Goal: Task Accomplishment & Management: Manage account settings

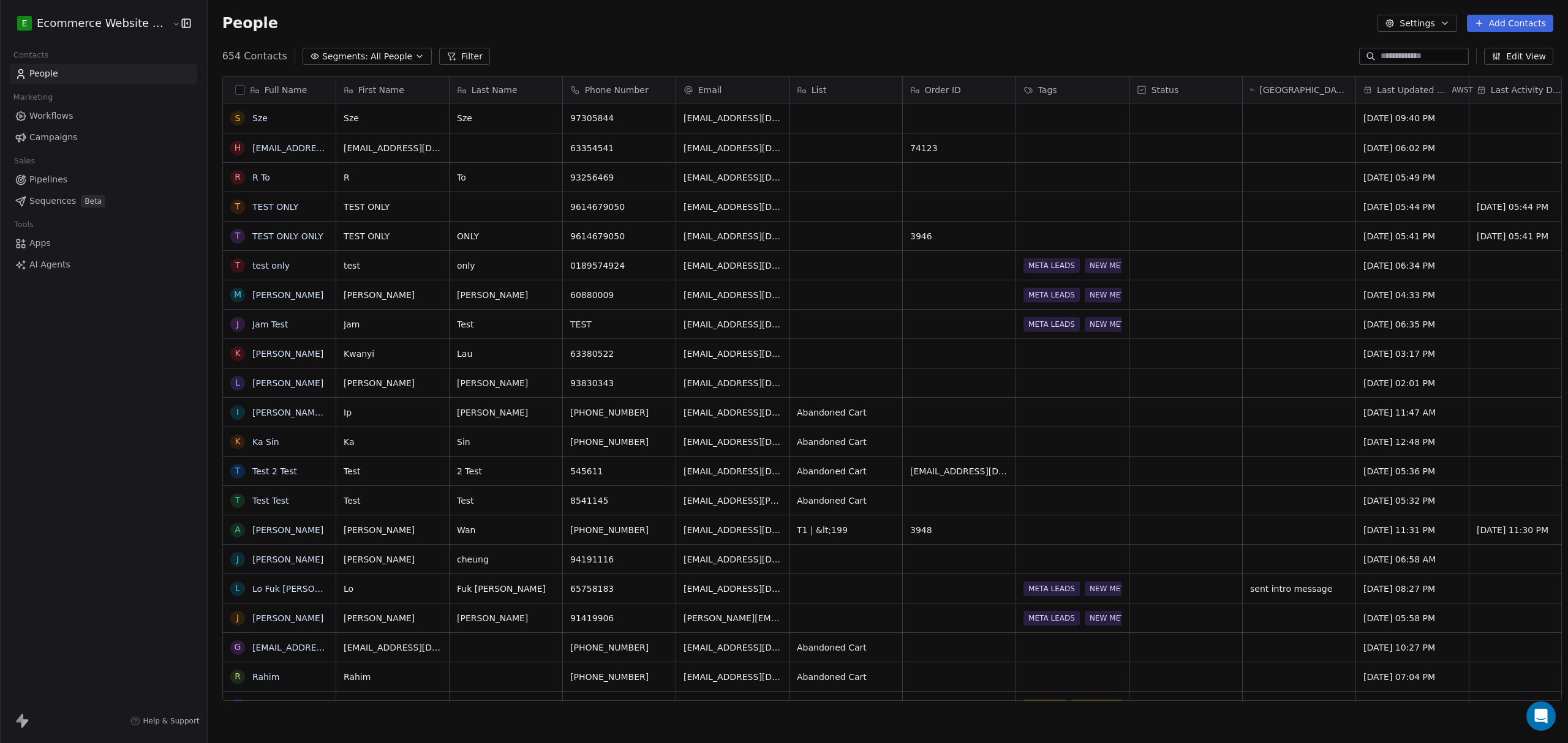
scroll to position [642, 1357]
click at [371, 52] on span "All People" at bounding box center [391, 56] width 42 height 13
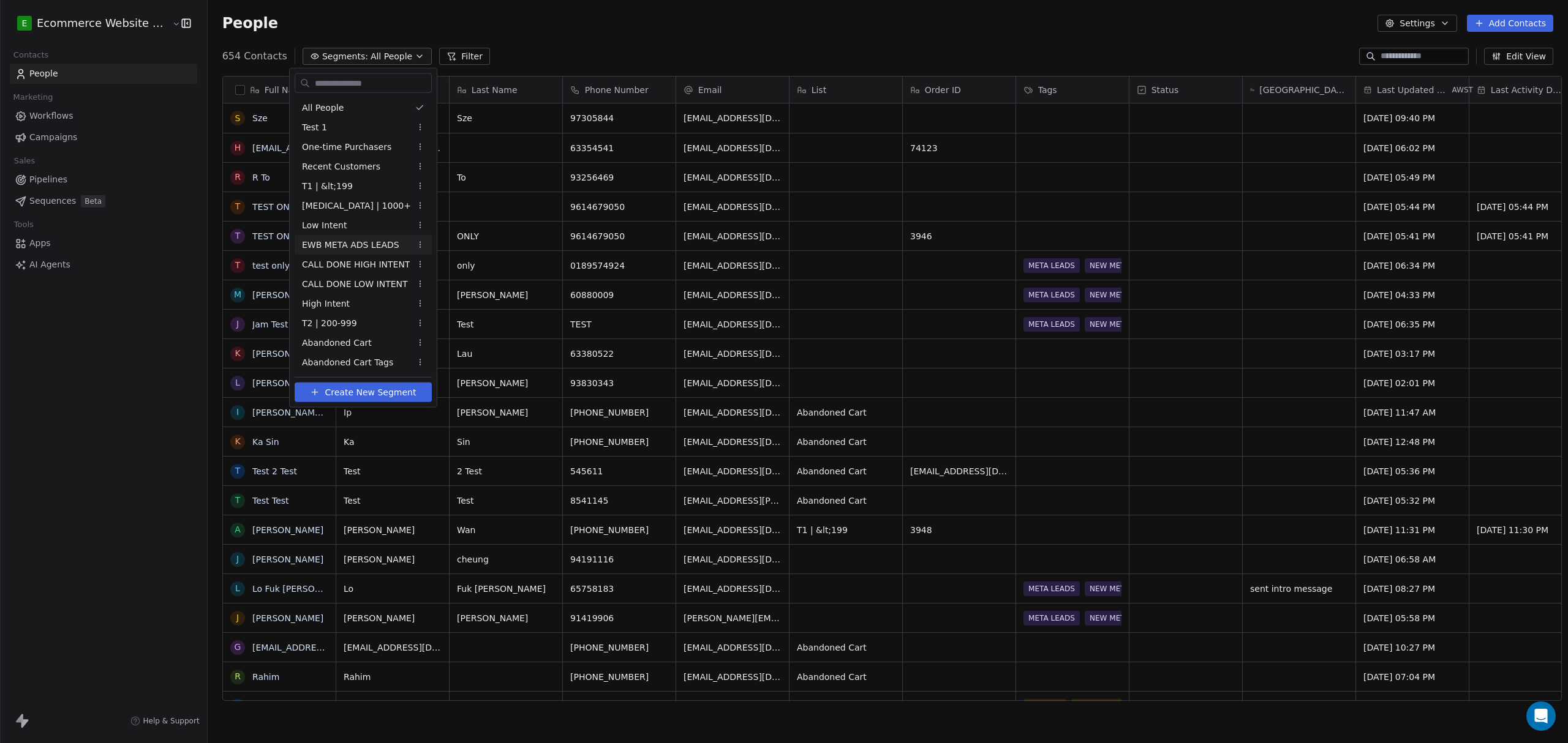
click at [358, 240] on span "EWB META ADS LEADS" at bounding box center [350, 244] width 97 height 13
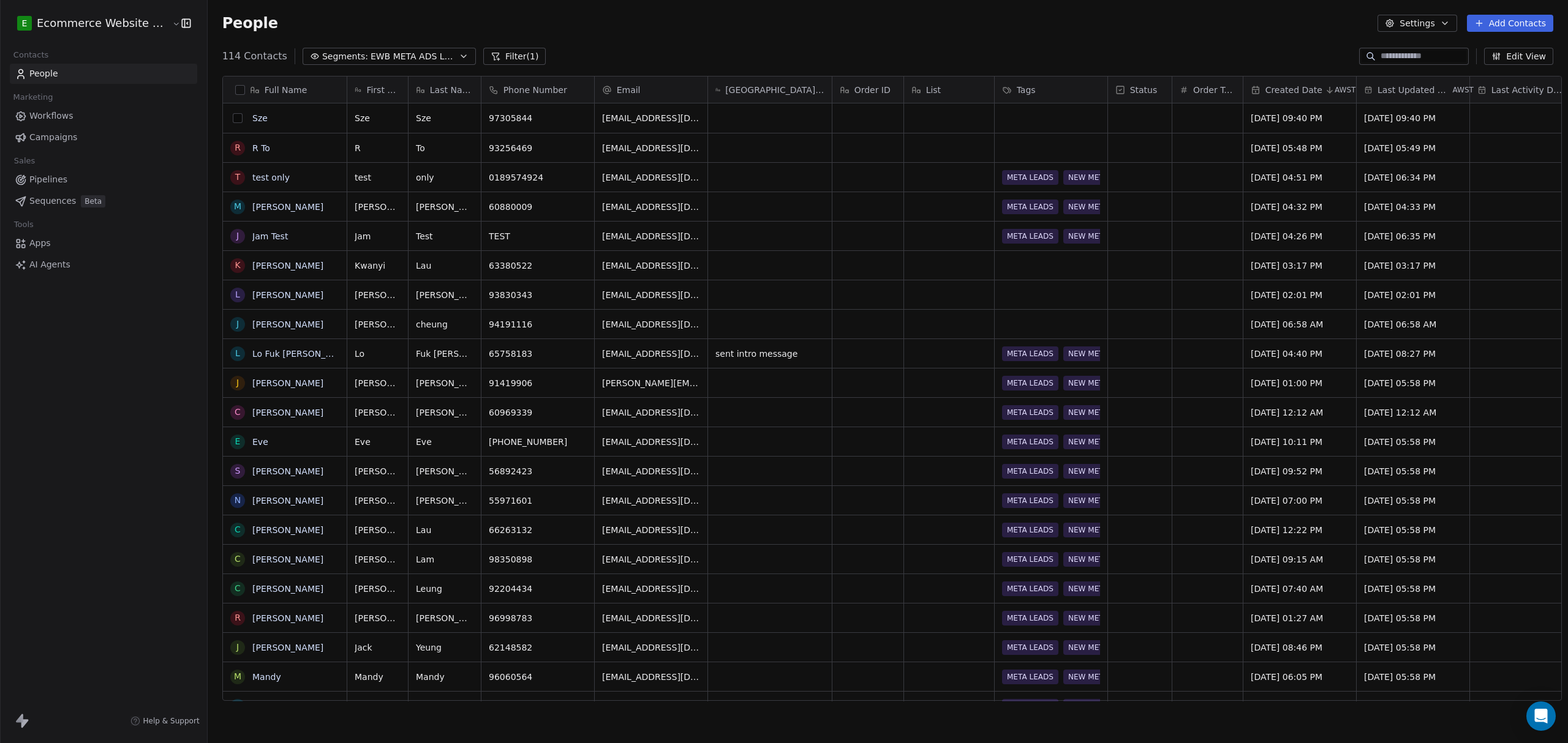
click at [233, 122] on button "grid" at bounding box center [238, 118] width 10 height 10
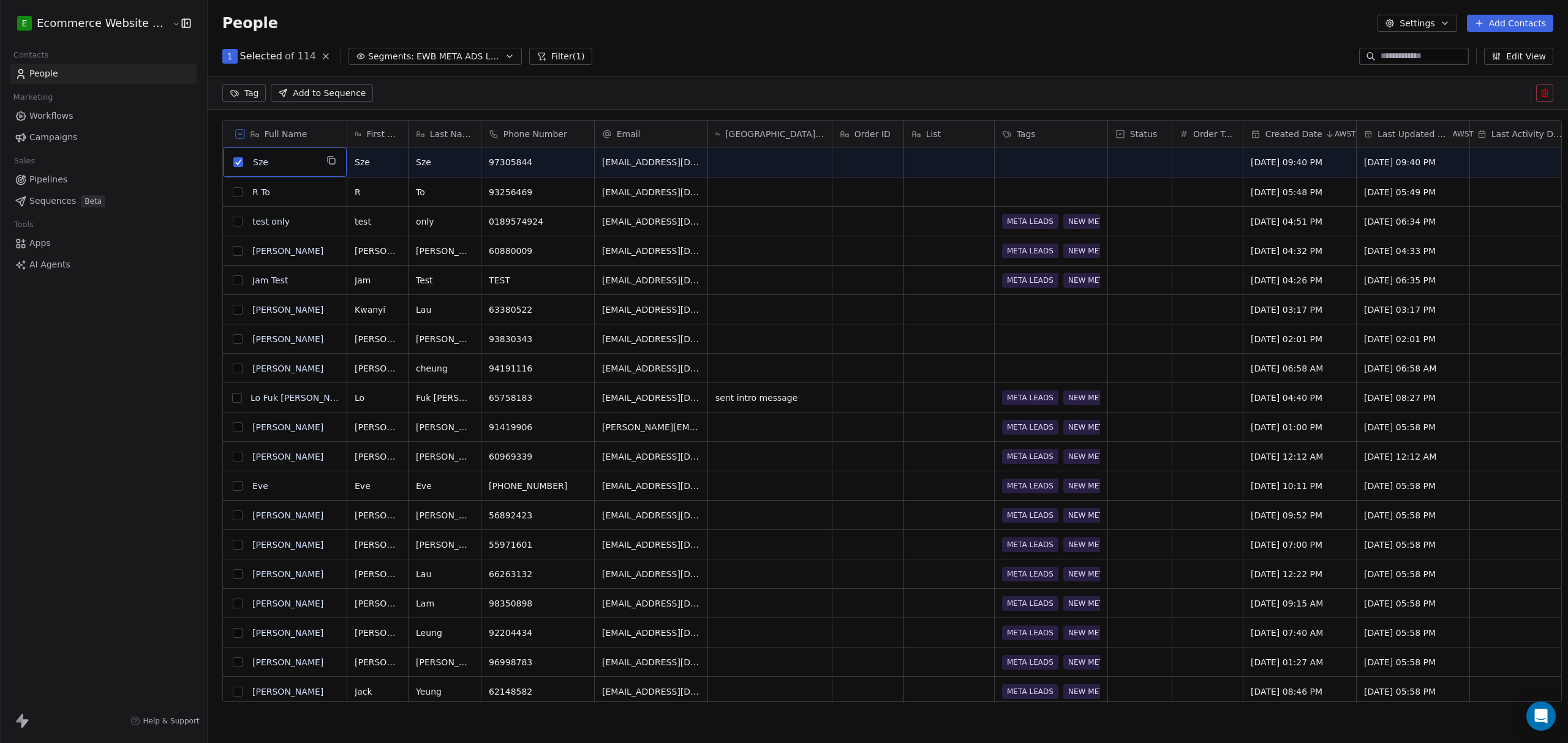
scroll to position [598, 1357]
click at [233, 192] on button "grid" at bounding box center [238, 192] width 10 height 10
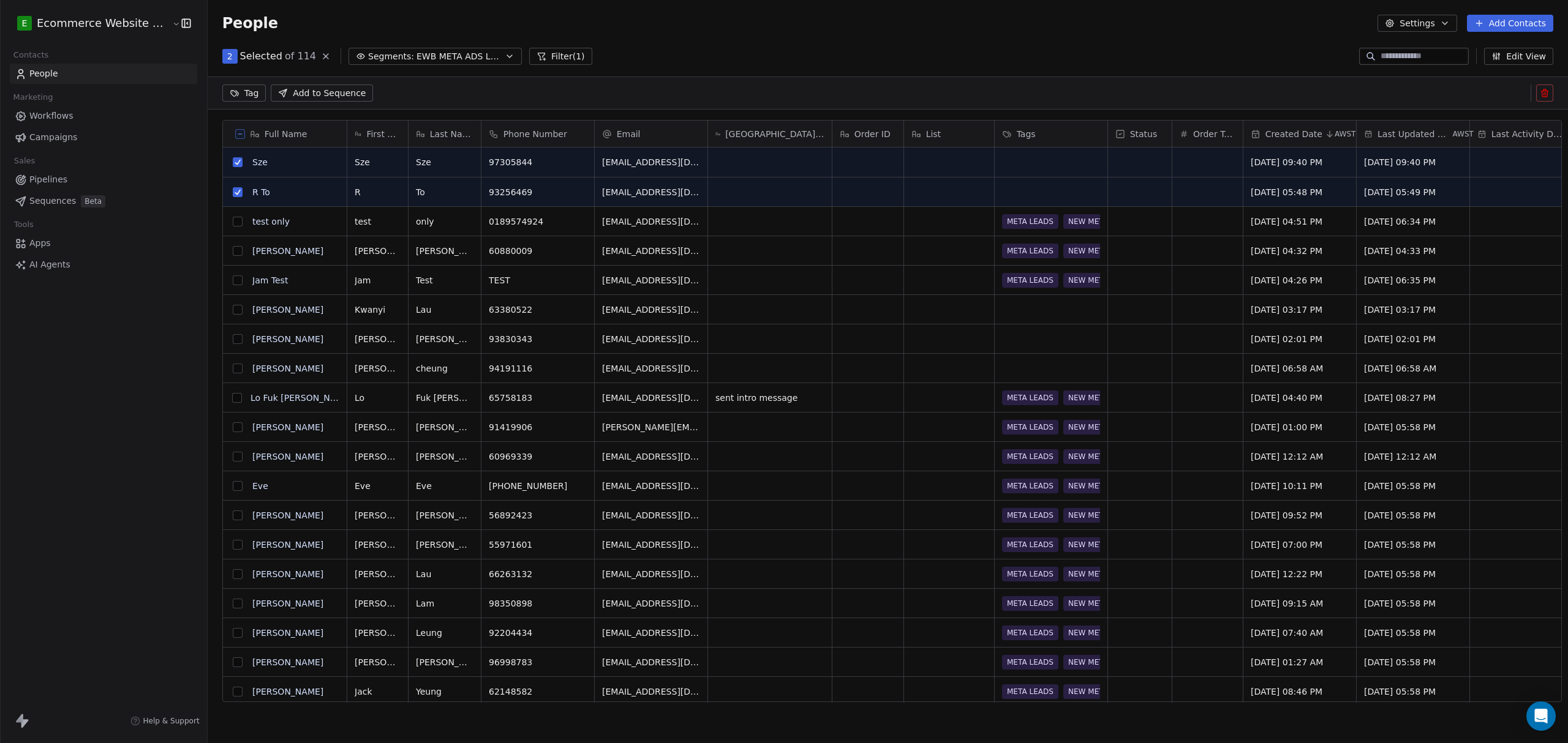
click at [233, 312] on button "grid" at bounding box center [238, 309] width 10 height 10
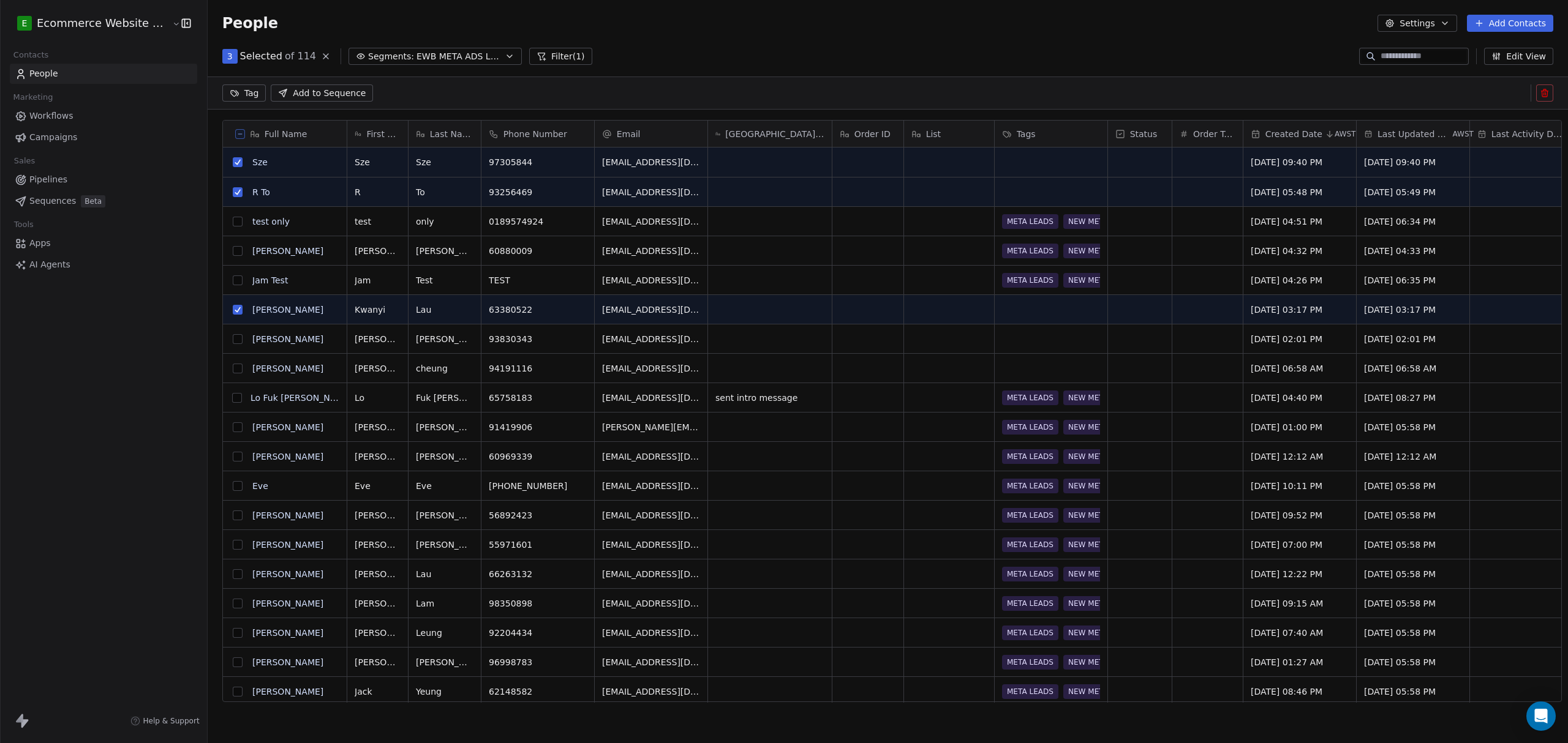
click at [233, 337] on button "grid" at bounding box center [238, 339] width 10 height 10
click at [233, 343] on button "grid" at bounding box center [238, 339] width 10 height 10
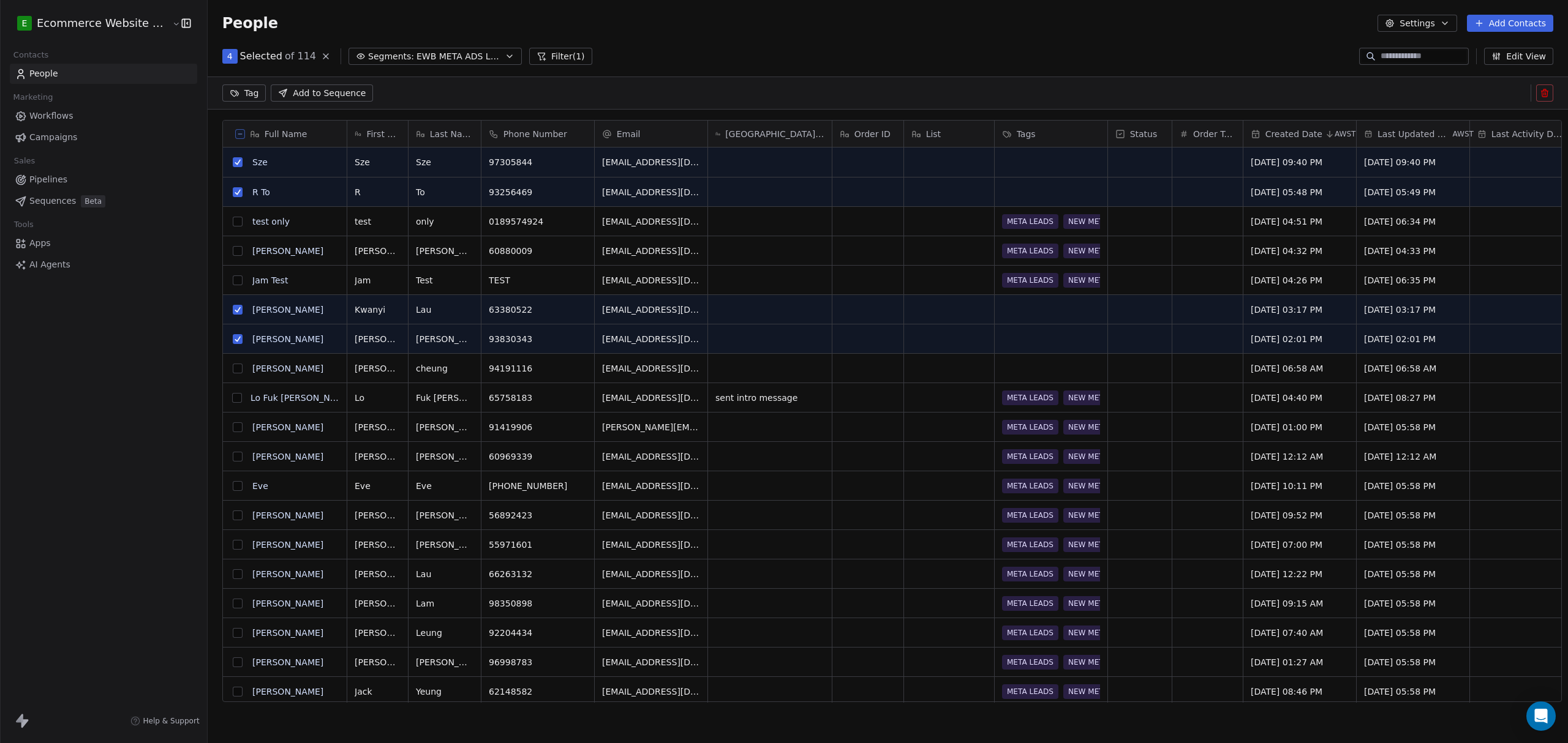
click at [233, 373] on button "grid" at bounding box center [238, 369] width 10 height 10
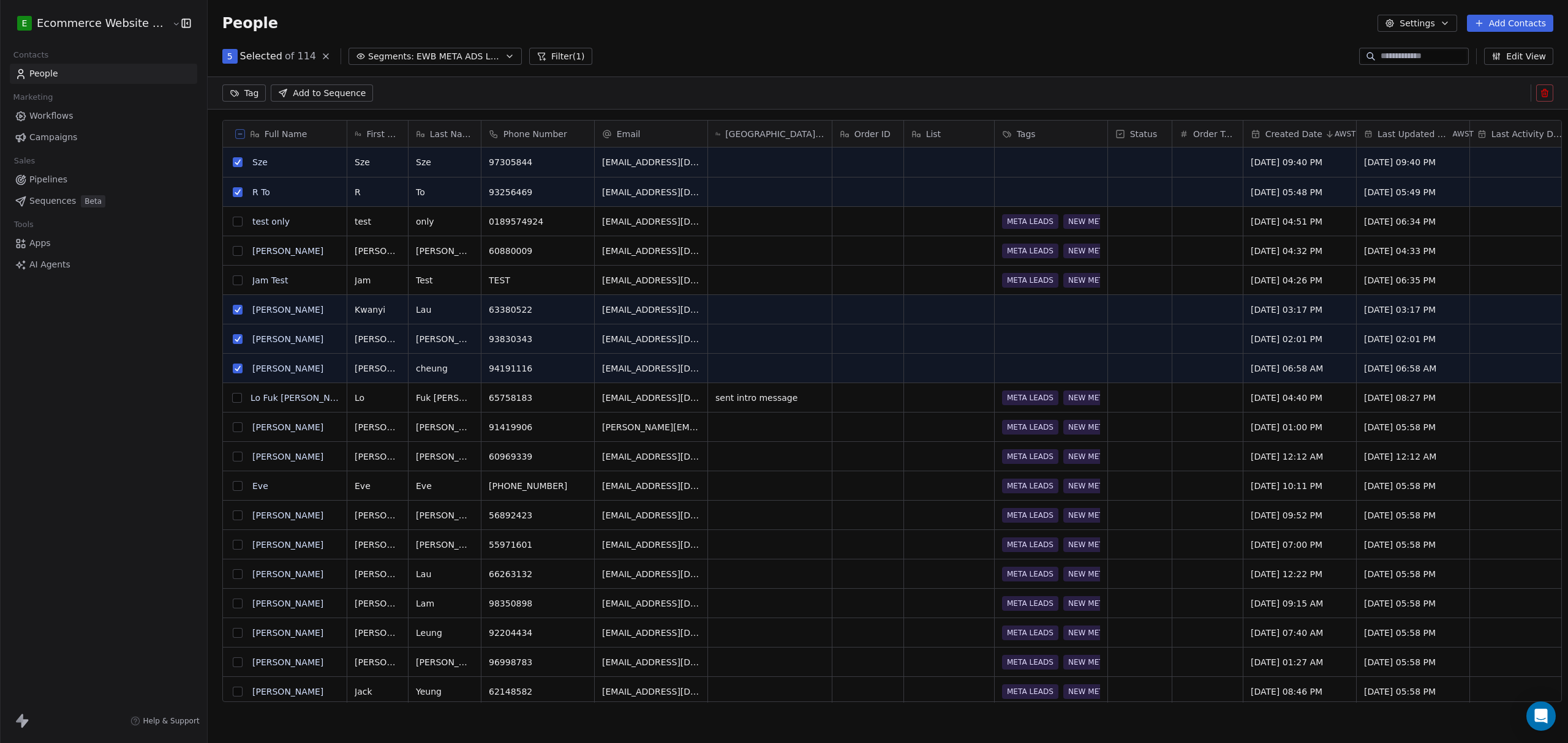
click at [241, 99] on html "E Ecommerce Website Builder Contacts People Marketing Workflows Campaigns Sales…" at bounding box center [784, 371] width 1568 height 743
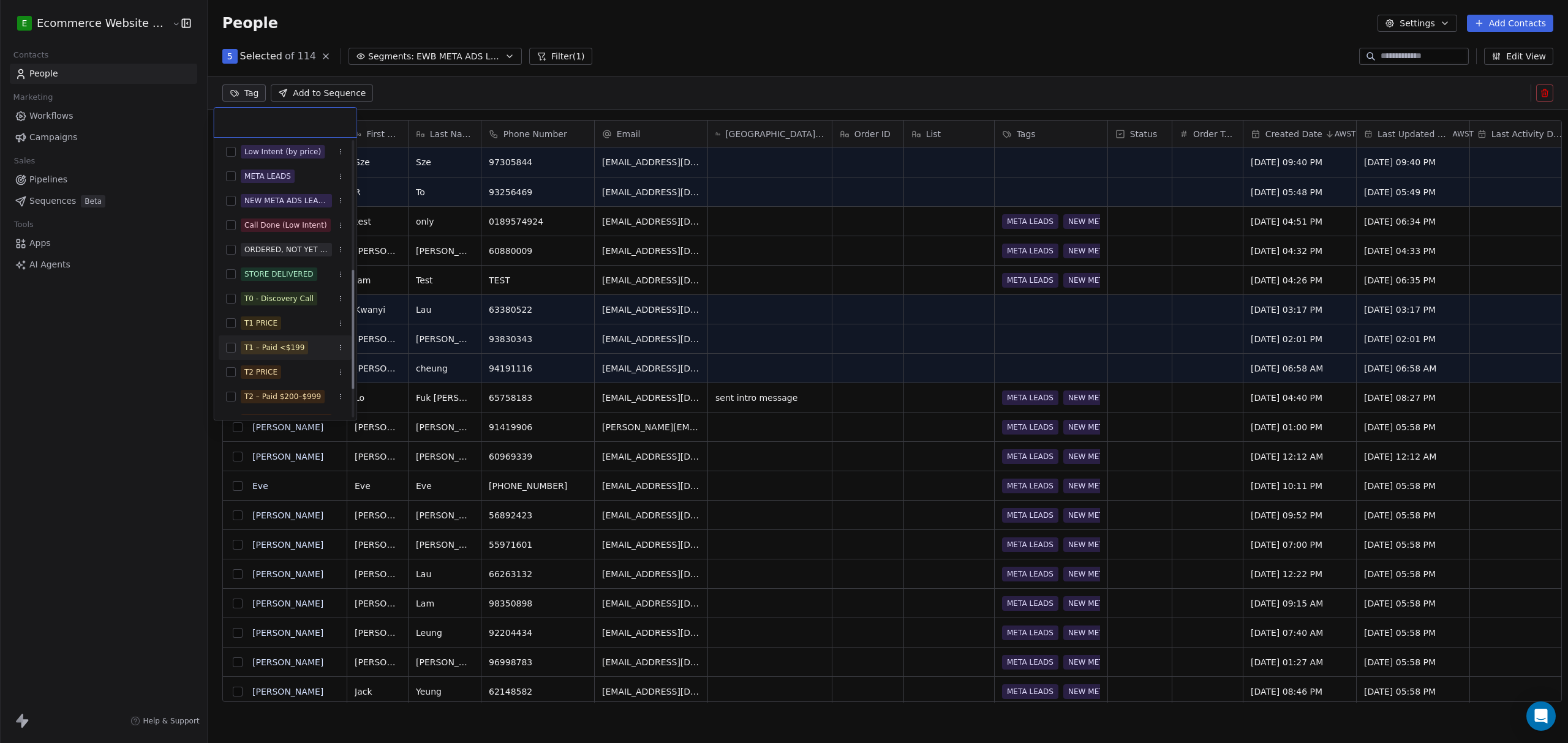
scroll to position [326, 0]
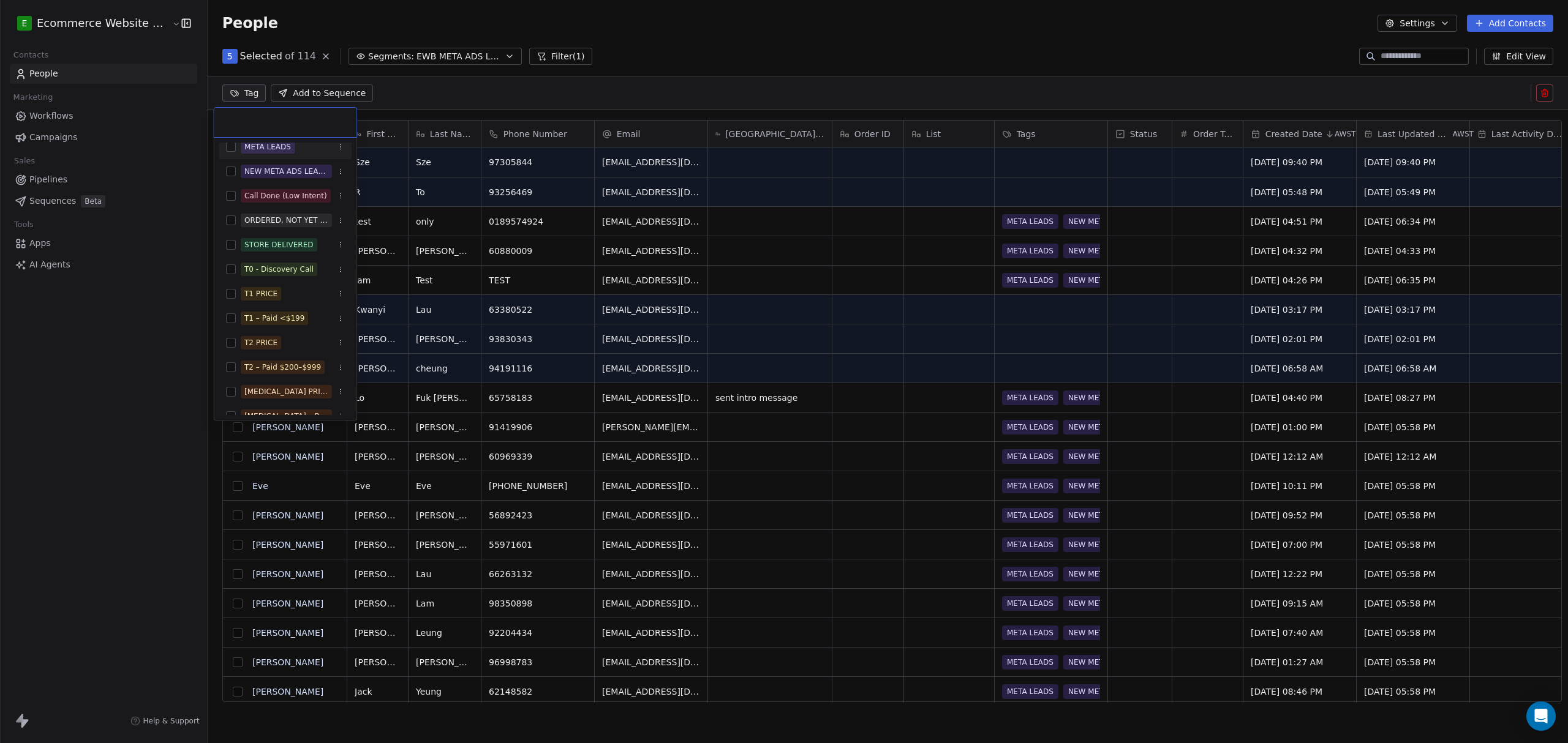
click at [229, 149] on button "Suggestions" at bounding box center [231, 147] width 10 height 10
click at [231, 174] on button "Suggestions" at bounding box center [231, 171] width 10 height 10
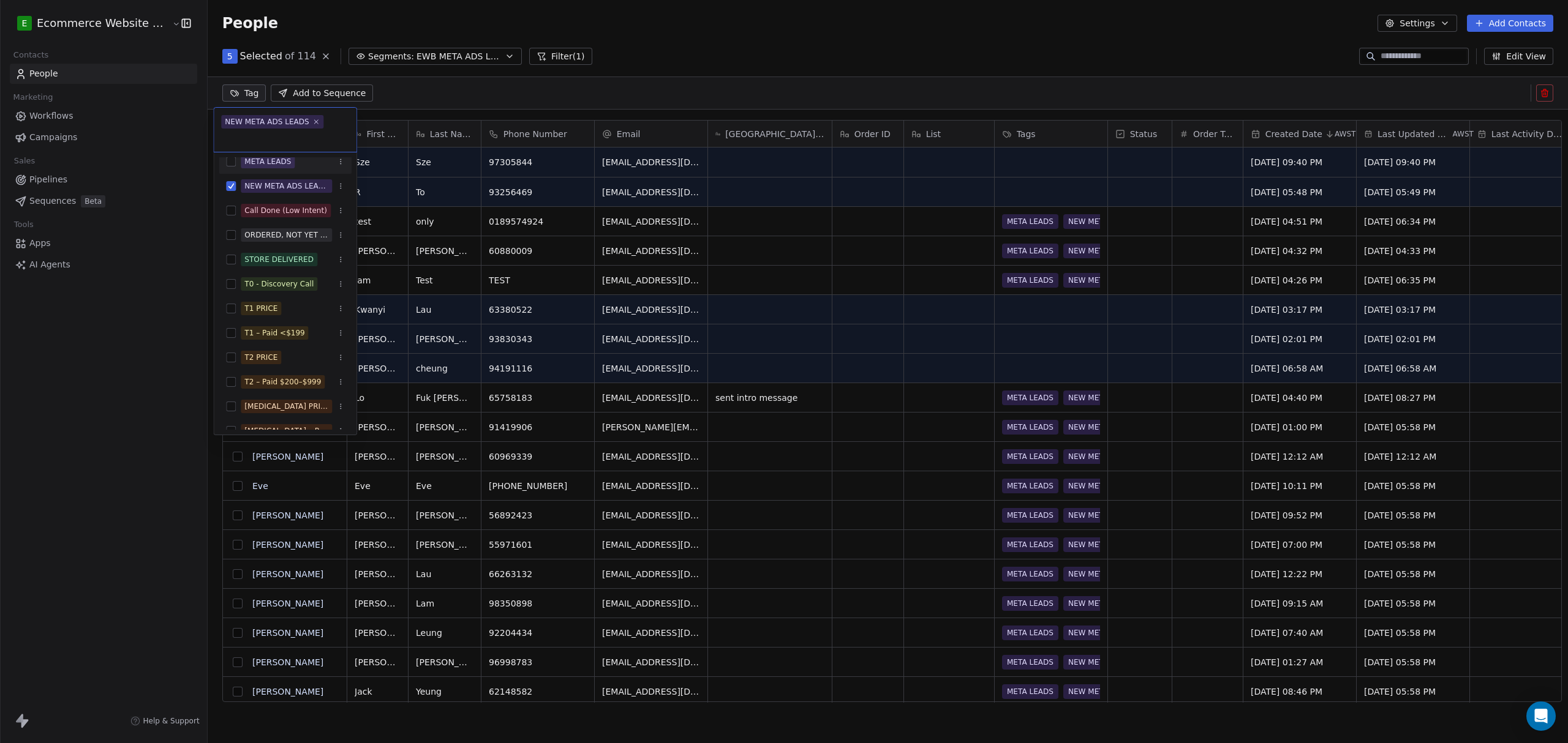
click at [233, 161] on button "Suggestions" at bounding box center [231, 161] width 10 height 10
click at [160, 345] on html "E Ecommerce Website Builder Contacts People Marketing Workflows Campaigns Sales…" at bounding box center [784, 371] width 1568 height 743
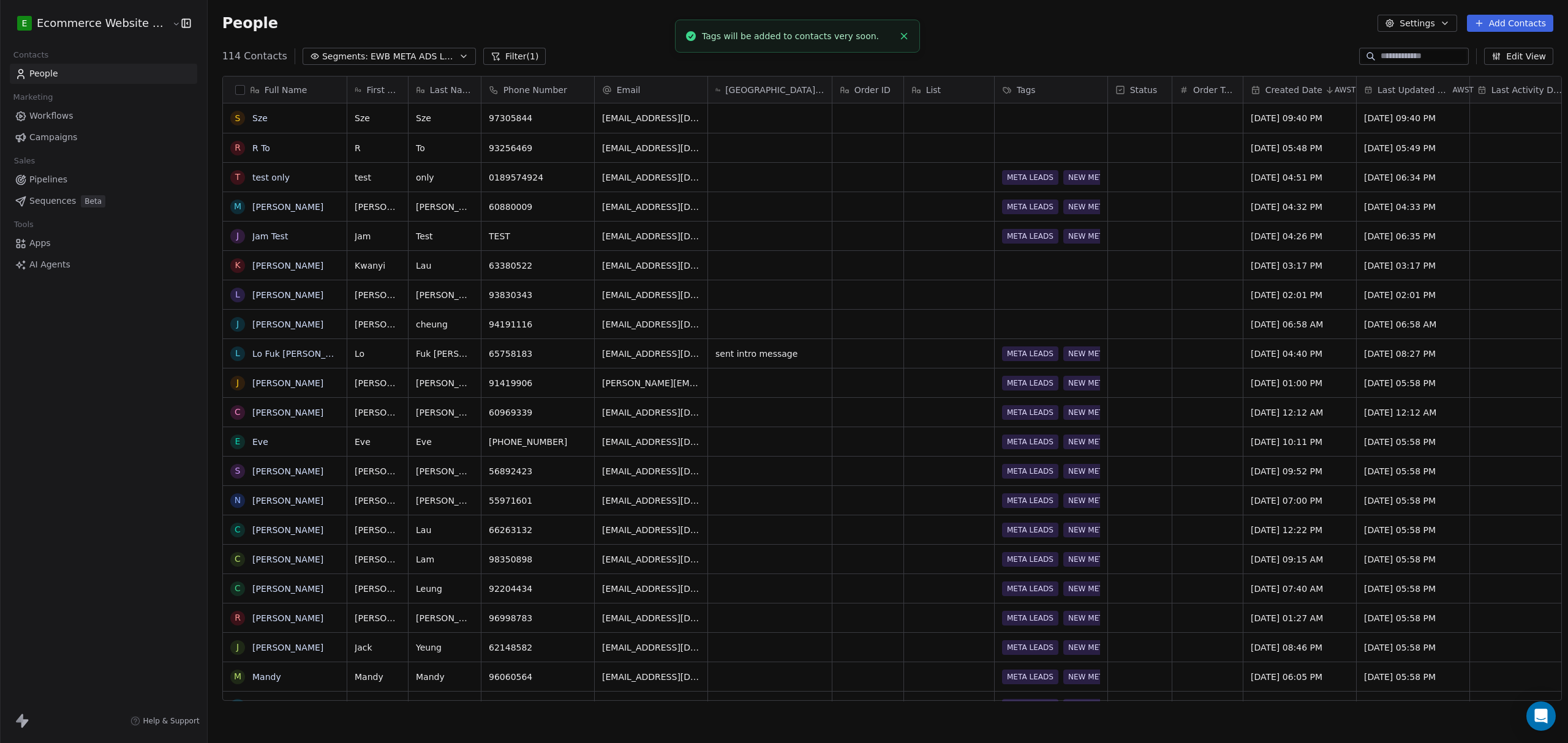
scroll to position [16, 0]
click at [233, 176] on button "grid" at bounding box center [238, 178] width 10 height 10
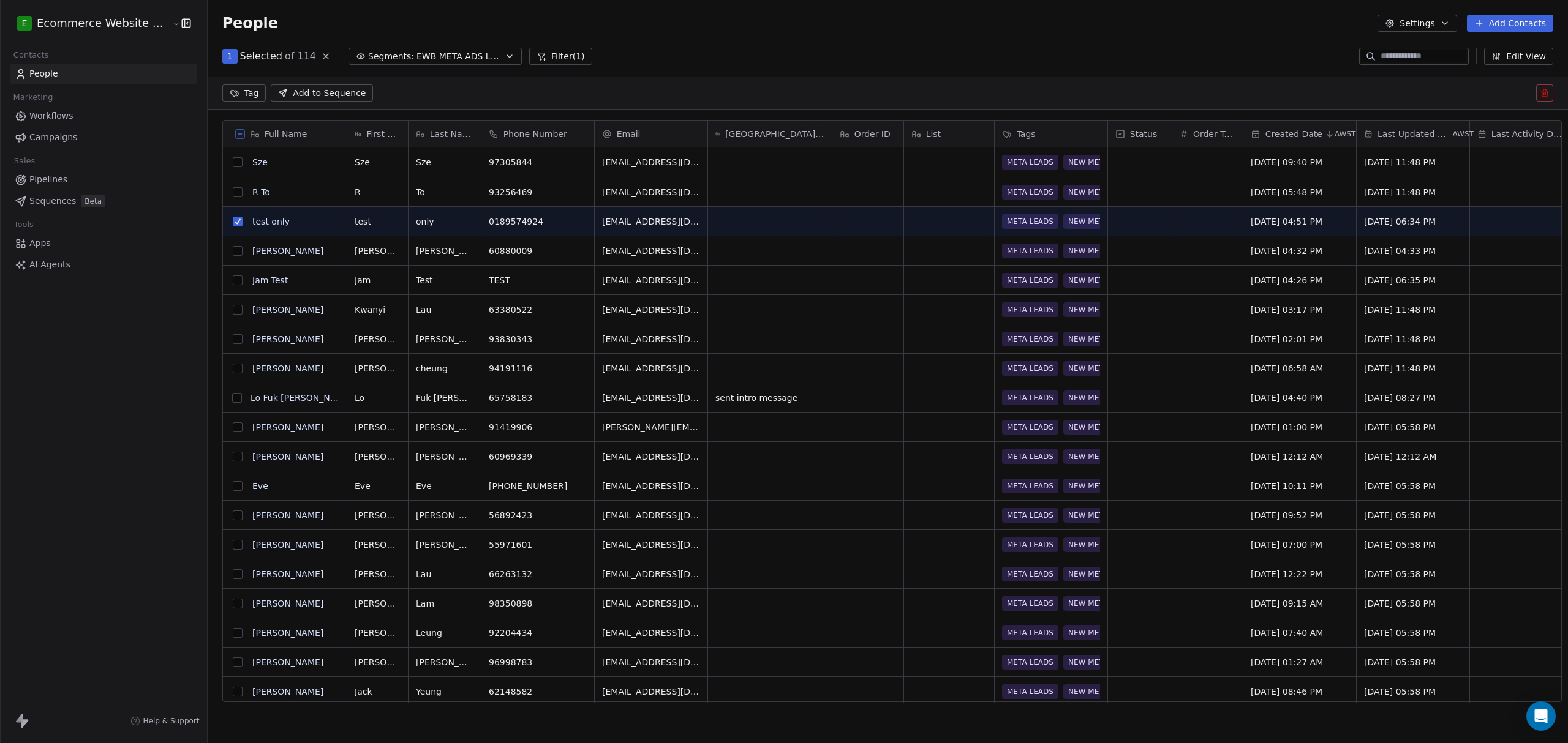
scroll to position [0, 0]
click at [233, 277] on button "grid" at bounding box center [238, 280] width 10 height 10
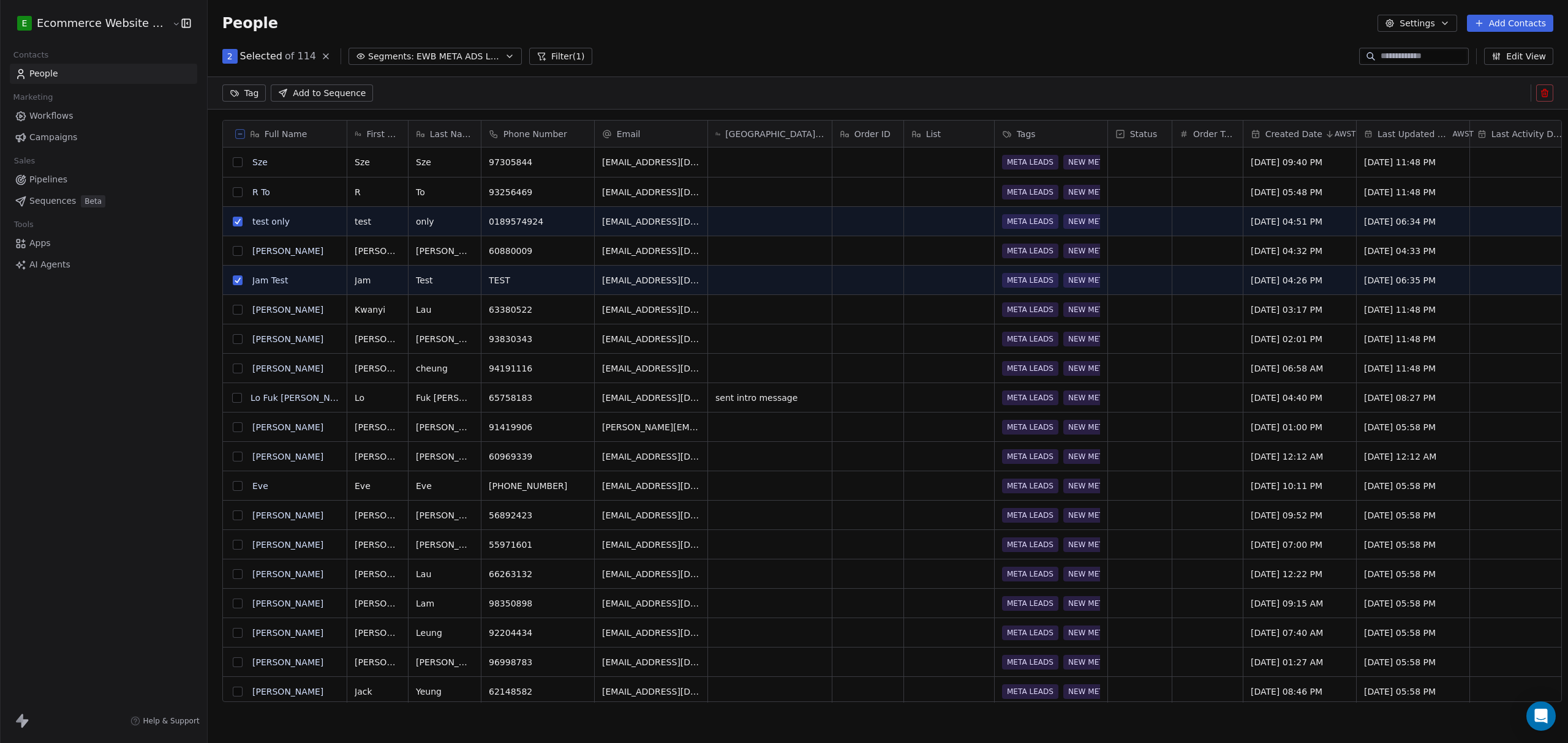
click at [221, 99] on html "E Ecommerce Website Builder Contacts People Marketing Workflows Campaigns Sales…" at bounding box center [784, 371] width 1568 height 743
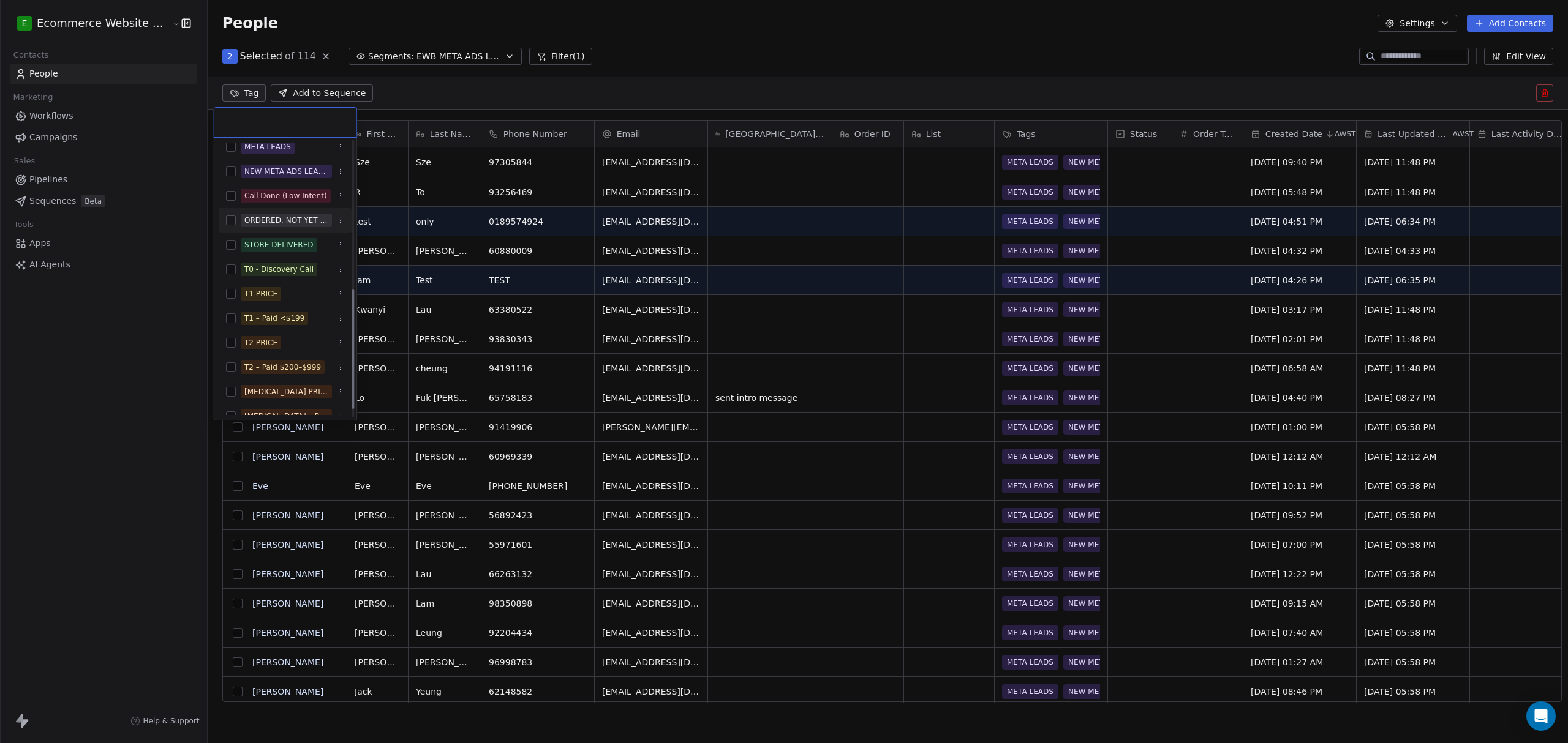
scroll to position [364, 0]
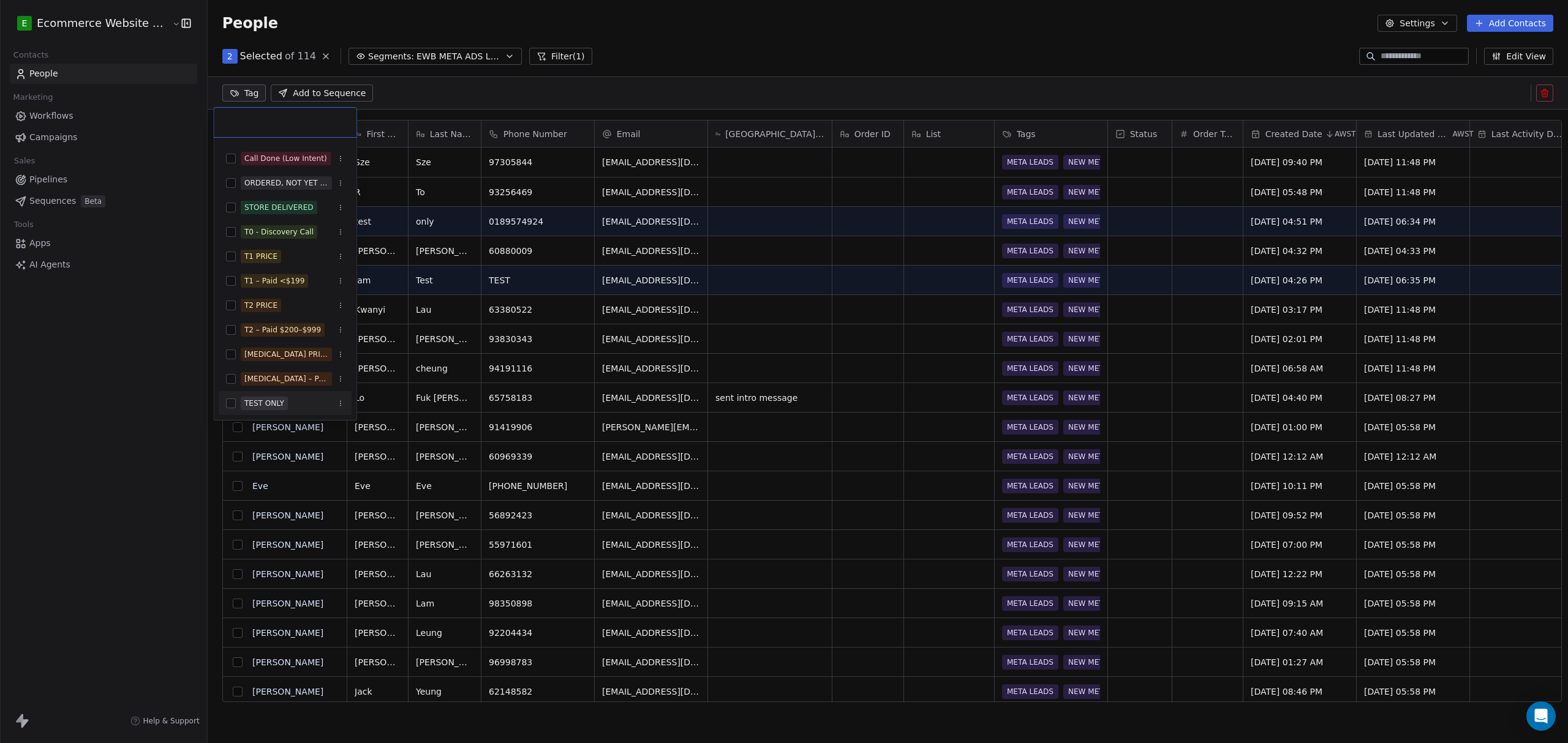
click at [266, 400] on div "TEST ONLY" at bounding box center [264, 403] width 40 height 11
click at [234, 405] on button "Suggestions" at bounding box center [231, 403] width 10 height 10
click at [231, 402] on button "Suggestions" at bounding box center [231, 403] width 10 height 10
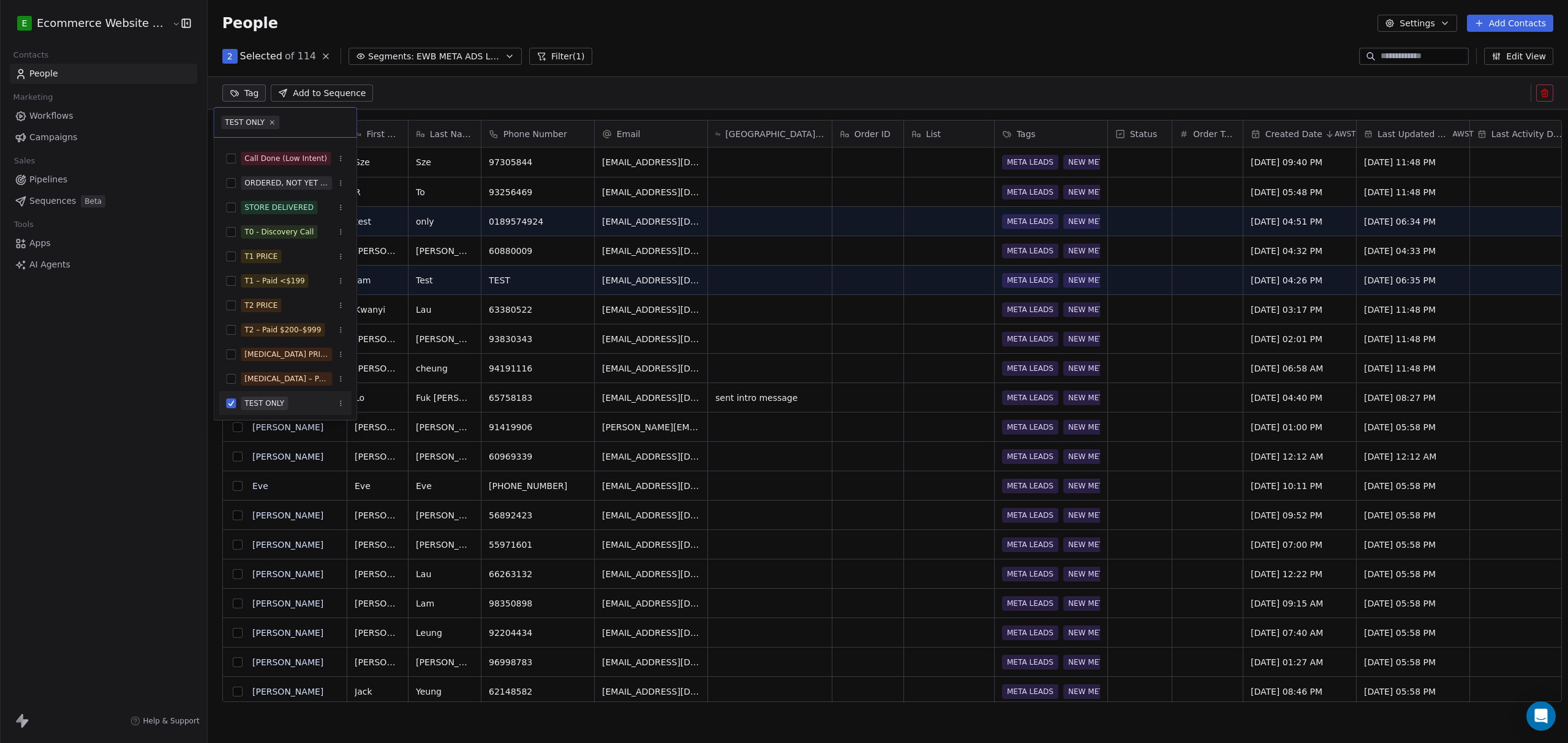
click at [142, 393] on html "E Ecommerce Website Builder Contacts People Marketing Workflows Campaigns Sales…" at bounding box center [784, 371] width 1568 height 743
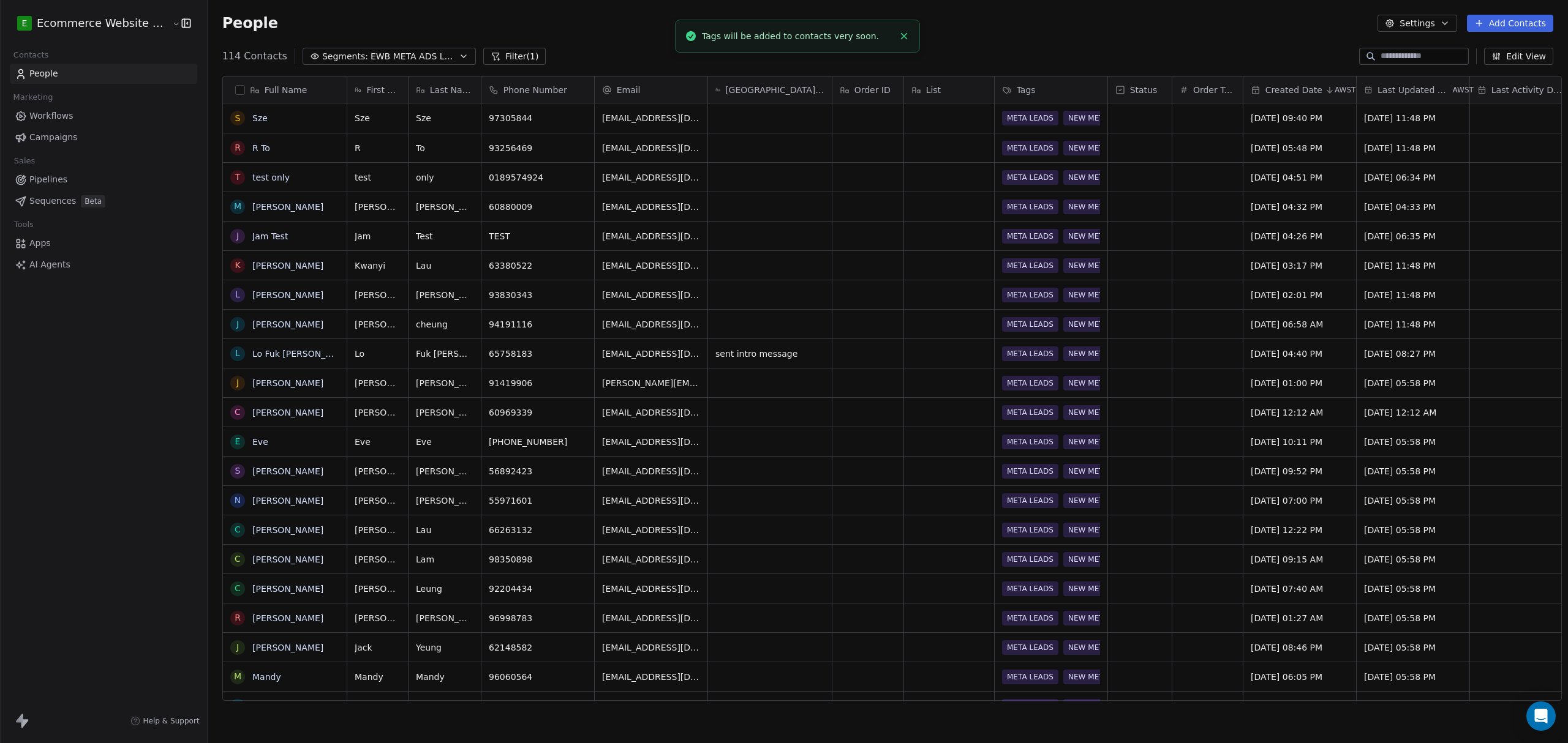
scroll to position [16, 0]
